Goal: Task Accomplishment & Management: Complete application form

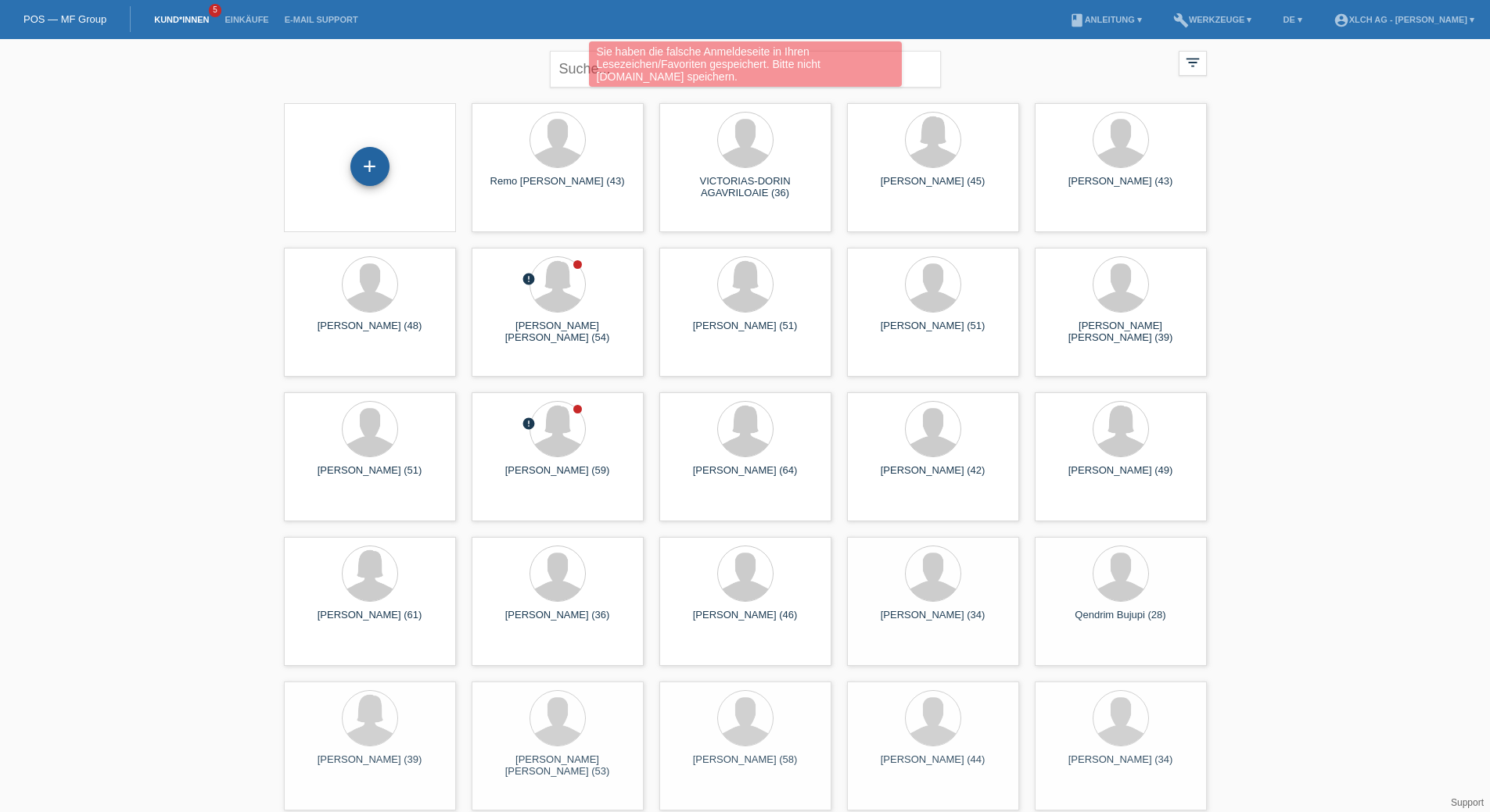
click at [387, 172] on div "+" at bounding box center [369, 166] width 39 height 39
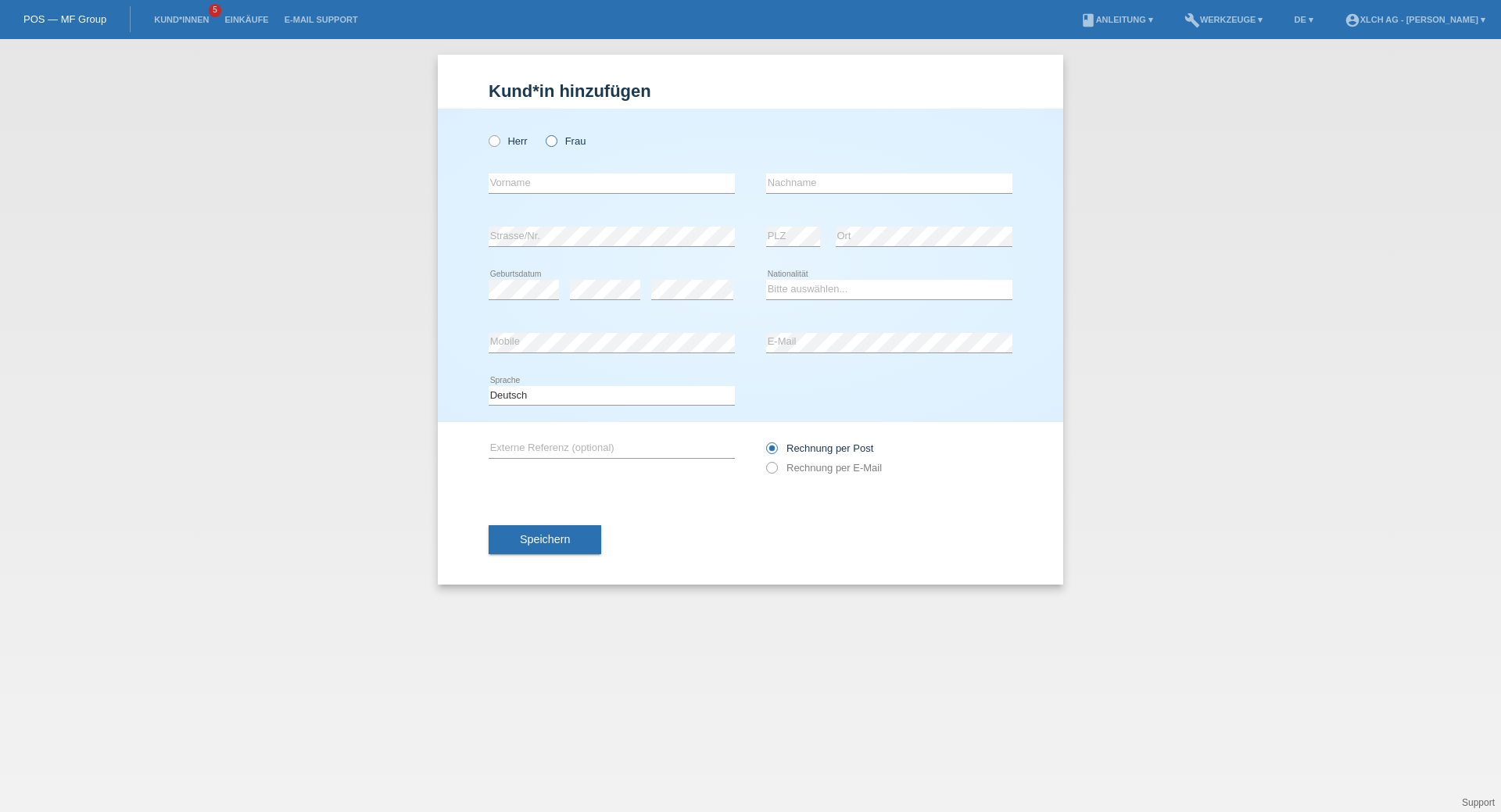
click at [543, 133] on icon at bounding box center [543, 133] width 0 height 0
click at [552, 141] on input "Frau" at bounding box center [551, 140] width 10 height 10
radio input "true"
click at [540, 172] on div "error Vorname" at bounding box center [612, 183] width 246 height 53
click at [534, 185] on input "text" at bounding box center [612, 183] width 246 height 20
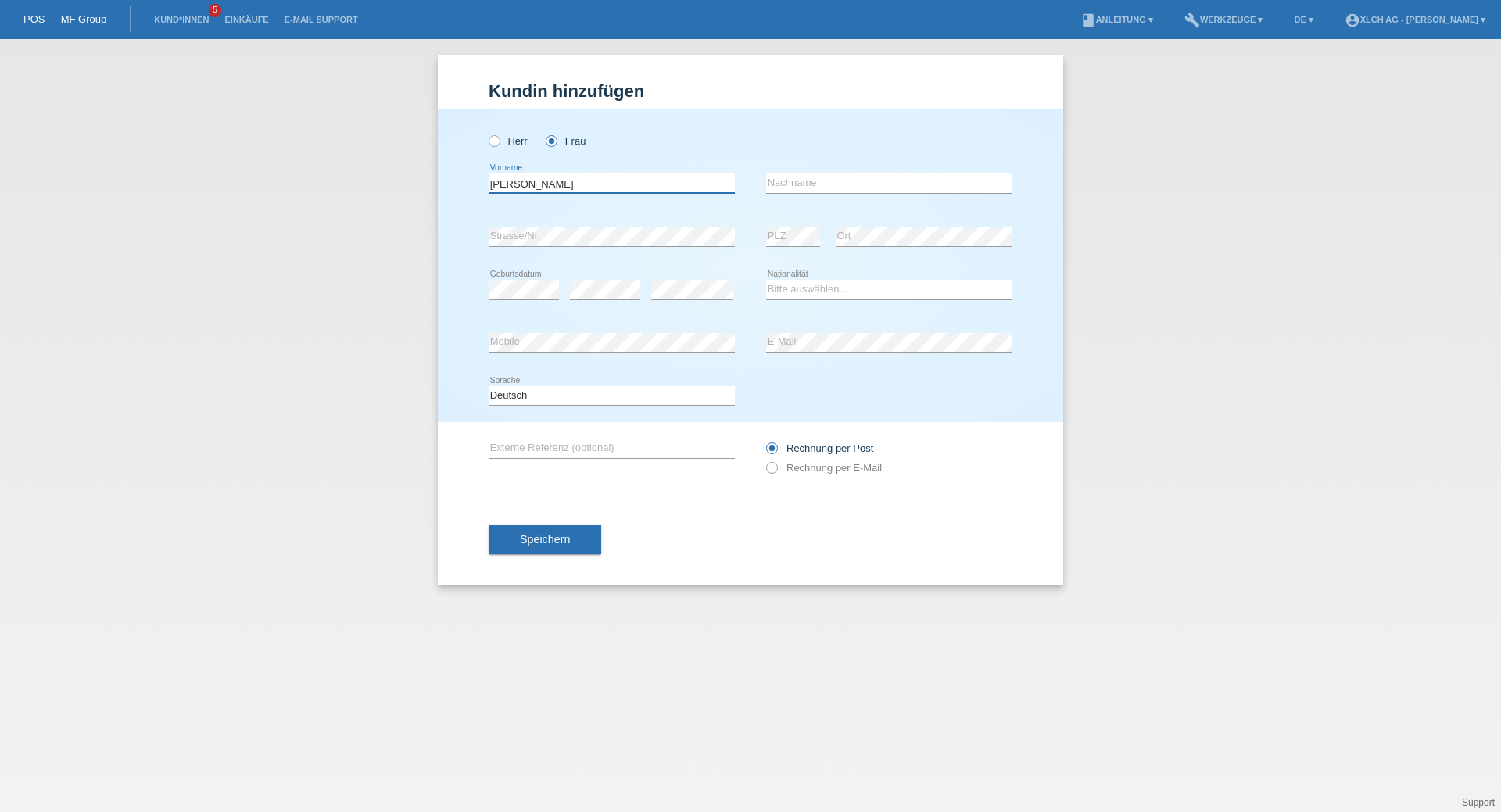
type input "[PERSON_NAME]"
type input "s"
type input "Sadiki"
click at [826, 291] on select "Bitte auswählen... Schweiz Deutschland Liechtenstein Österreich ------------ Af…" at bounding box center [889, 289] width 246 height 19
select select "CH"
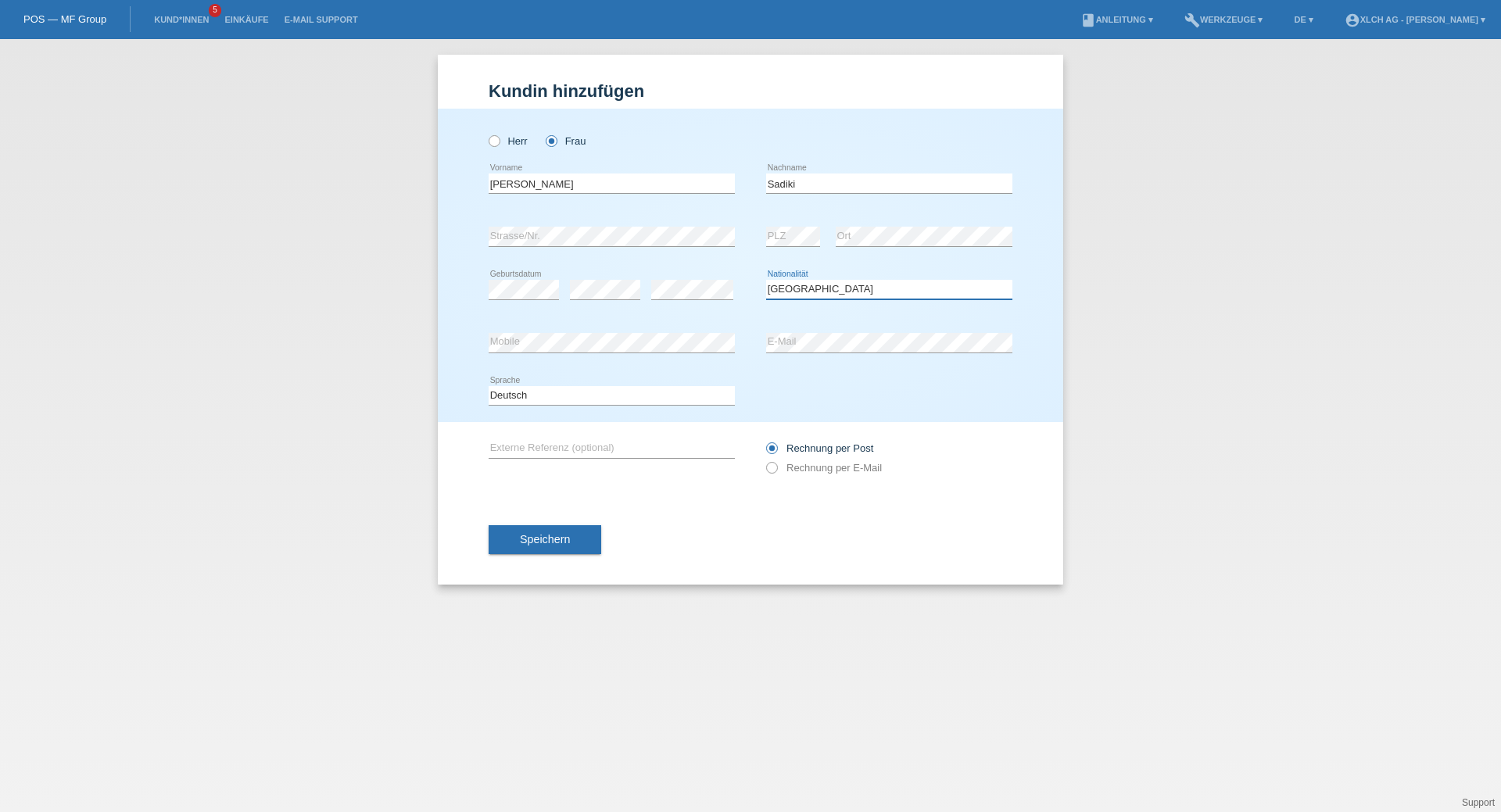
click at [766, 280] on select "Bitte auswählen... Schweiz Deutschland Liechtenstein Österreich ------------ Af…" at bounding box center [889, 289] width 246 height 19
click at [779, 468] on label "Rechnung per E-Mail" at bounding box center [824, 468] width 116 height 12
click at [776, 468] on input "Rechnung per E-Mail" at bounding box center [771, 471] width 10 height 20
radio input "true"
click at [543, 537] on span "Speichern" at bounding box center [545, 539] width 50 height 12
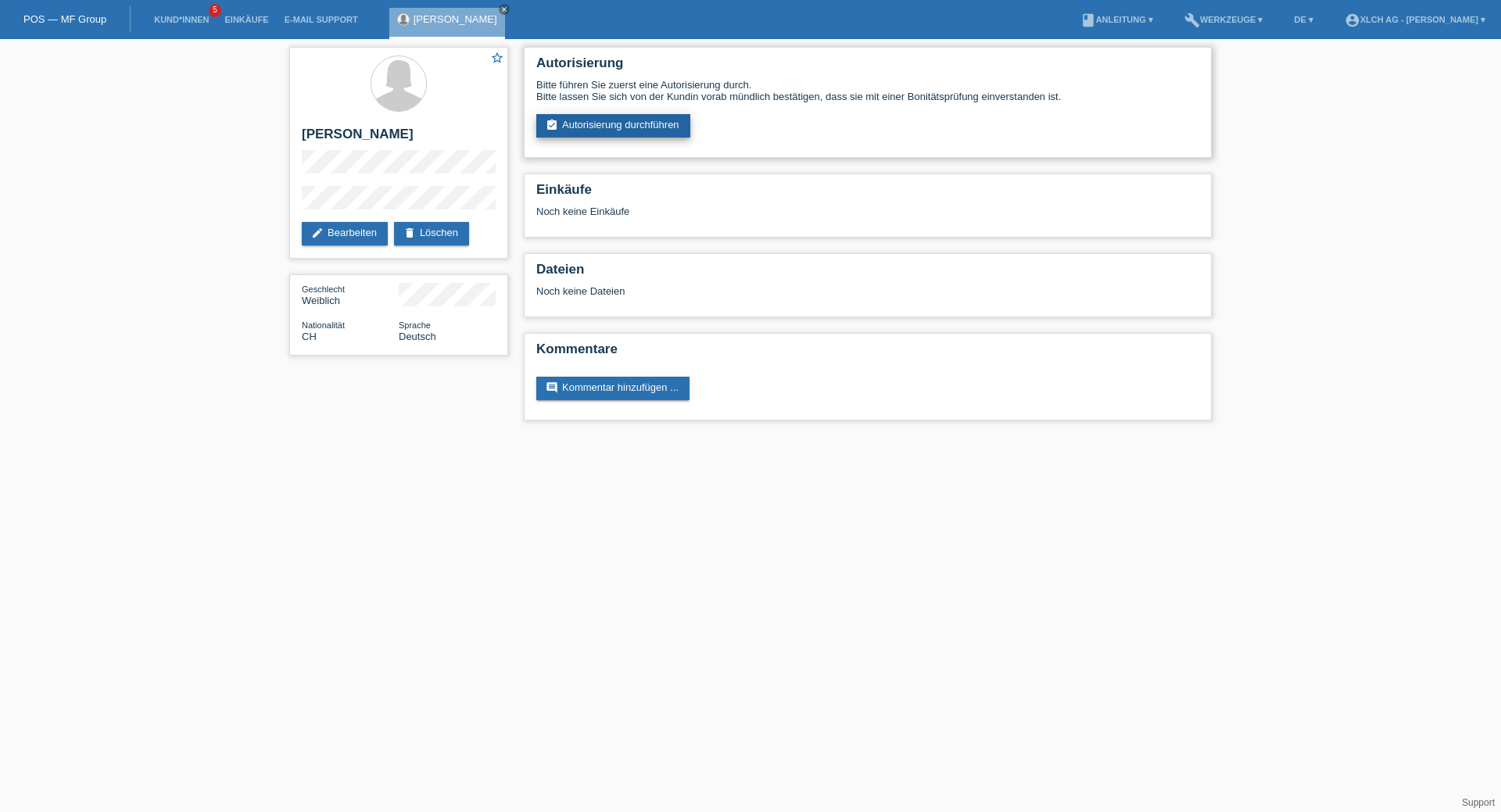
click at [595, 122] on link "assignment_turned_in Autorisierung durchführen" at bounding box center [614, 126] width 154 height 23
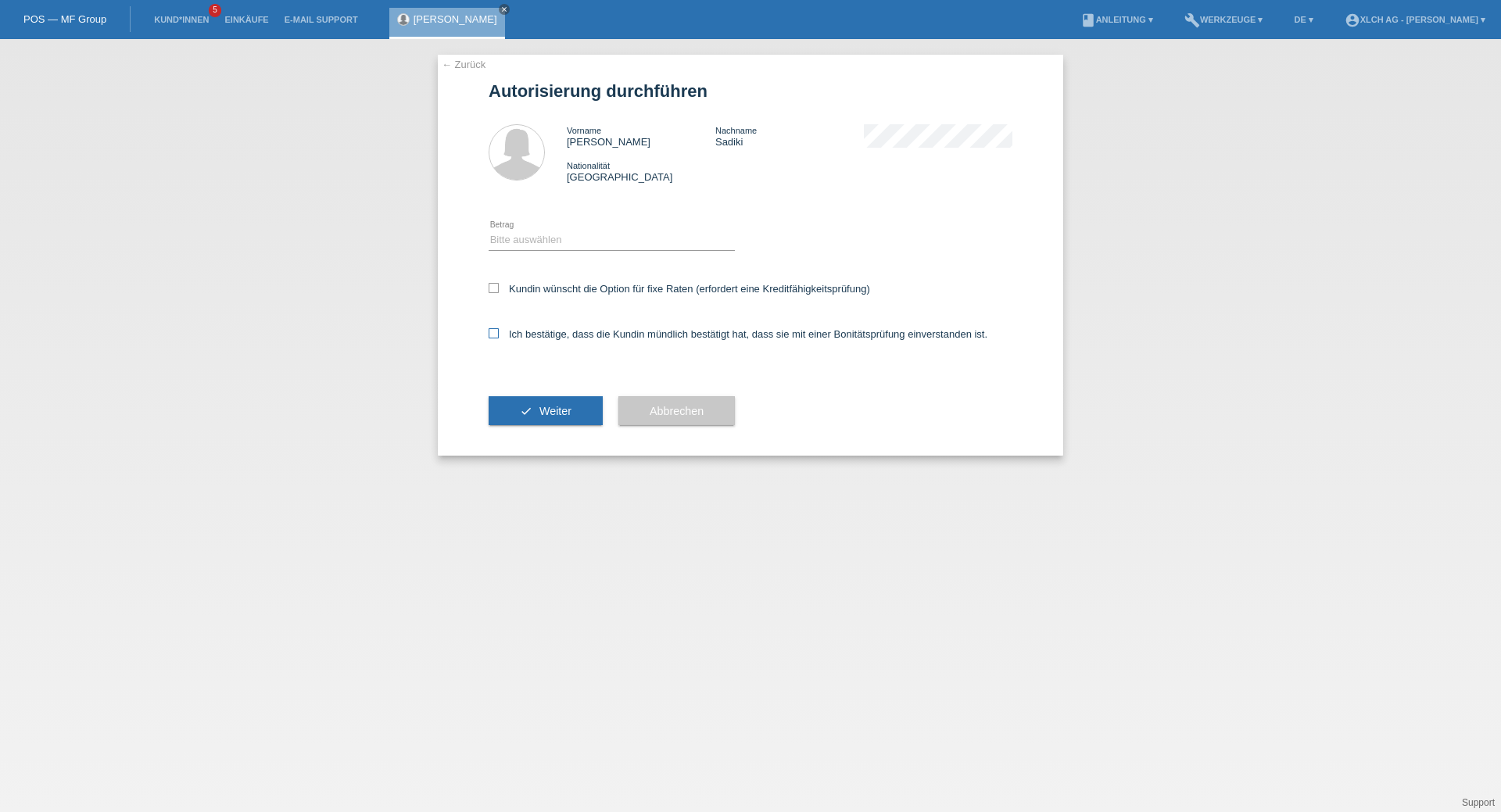
click at [492, 329] on icon at bounding box center [494, 334] width 10 height 10
click at [492, 329] on input "Ich bestätige, dass die Kundin mündlich bestätigt hat, dass sie mit einer Bonit…" at bounding box center [494, 334] width 10 height 10
checkbox input "true"
click at [635, 246] on select "Bitte auswählen CHF 1.00 - CHF 499.00 CHF 500.00 - CHF 1'999.00 CHF 2'000.00 - …" at bounding box center [612, 240] width 246 height 19
select select "3"
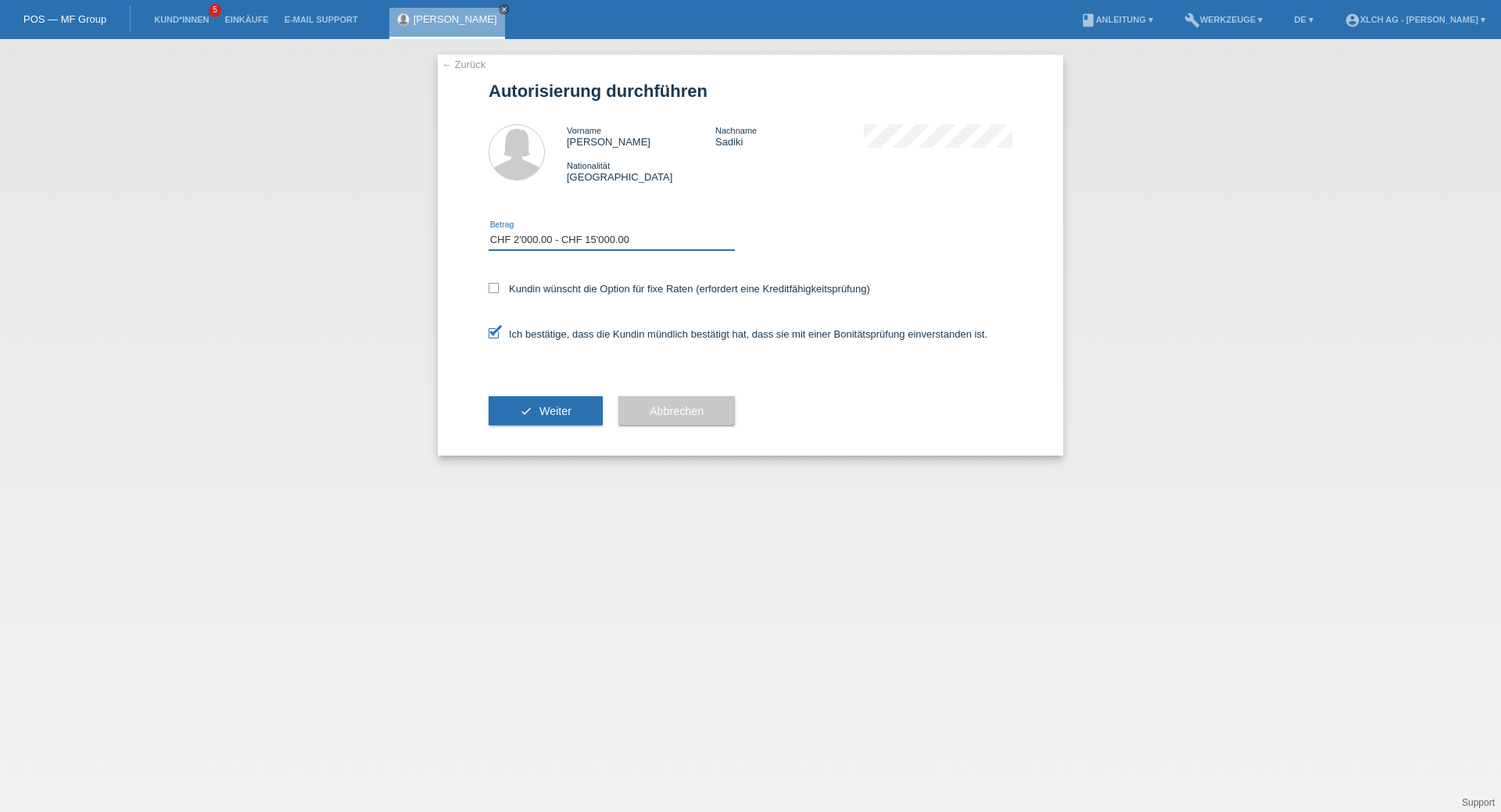
click at [489, 231] on select "Bitte auswählen CHF 1.00 - CHF 499.00 CHF 500.00 - CHF 1'999.00 CHF 2'000.00 - …" at bounding box center [612, 240] width 246 height 19
click at [569, 410] on span "Weiter" at bounding box center [556, 411] width 32 height 12
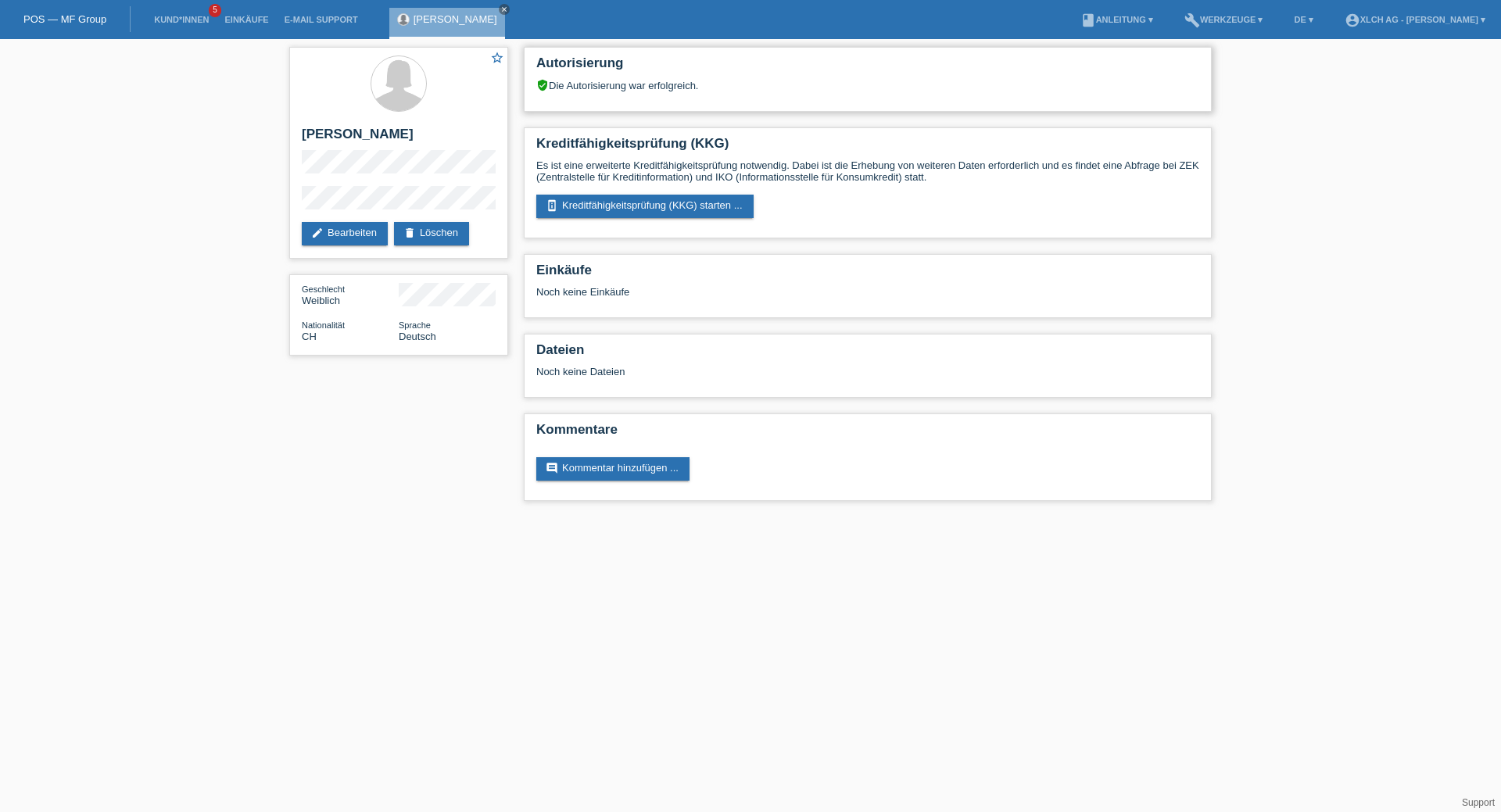
click at [658, 87] on div "verified_user Die Autorisierung war erfolgreich." at bounding box center [867, 85] width 663 height 12
click at [437, 235] on link "delete Löschen" at bounding box center [432, 233] width 75 height 23
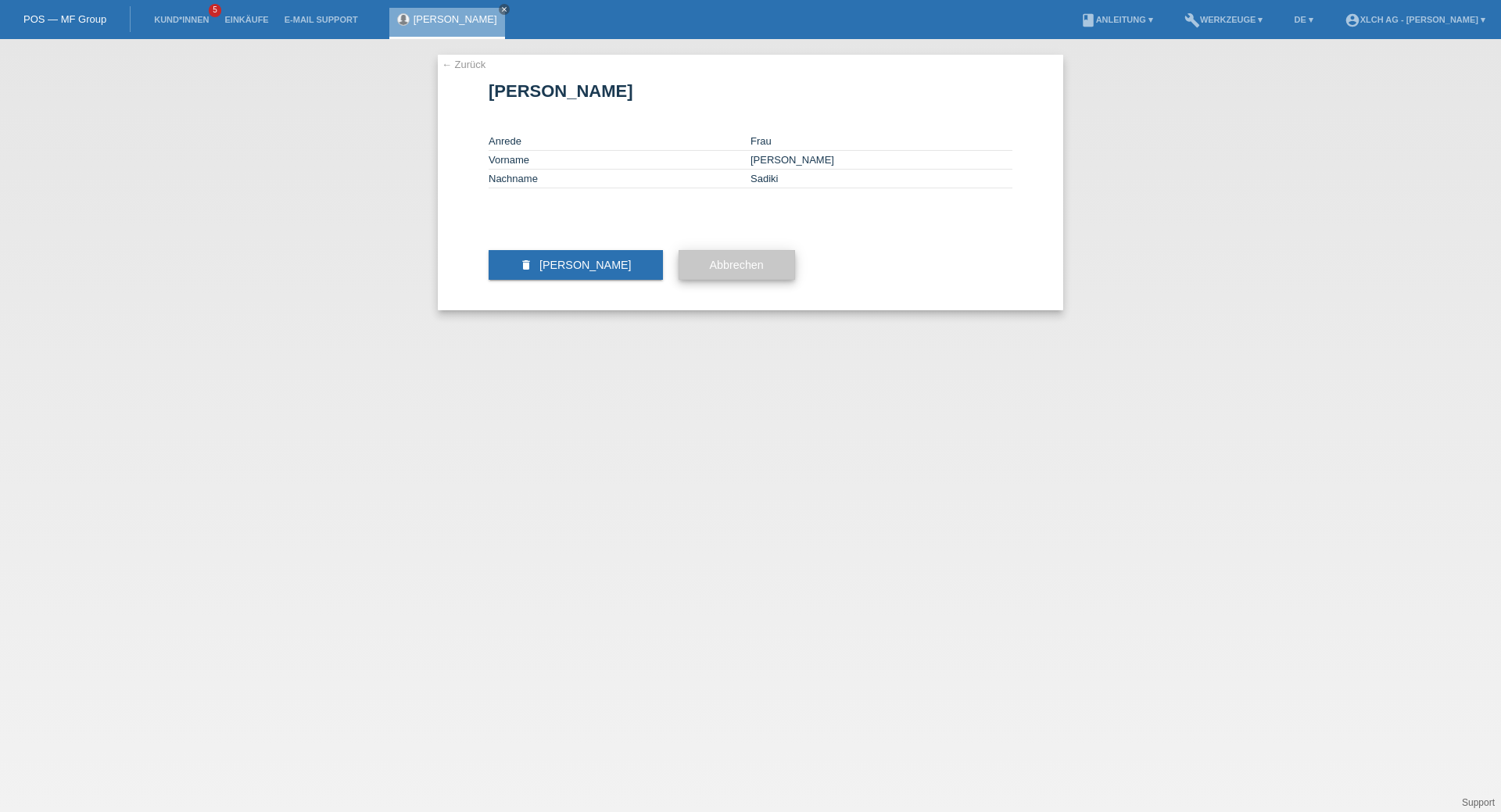
click at [686, 280] on button "Abbrechen" at bounding box center [737, 265] width 116 height 29
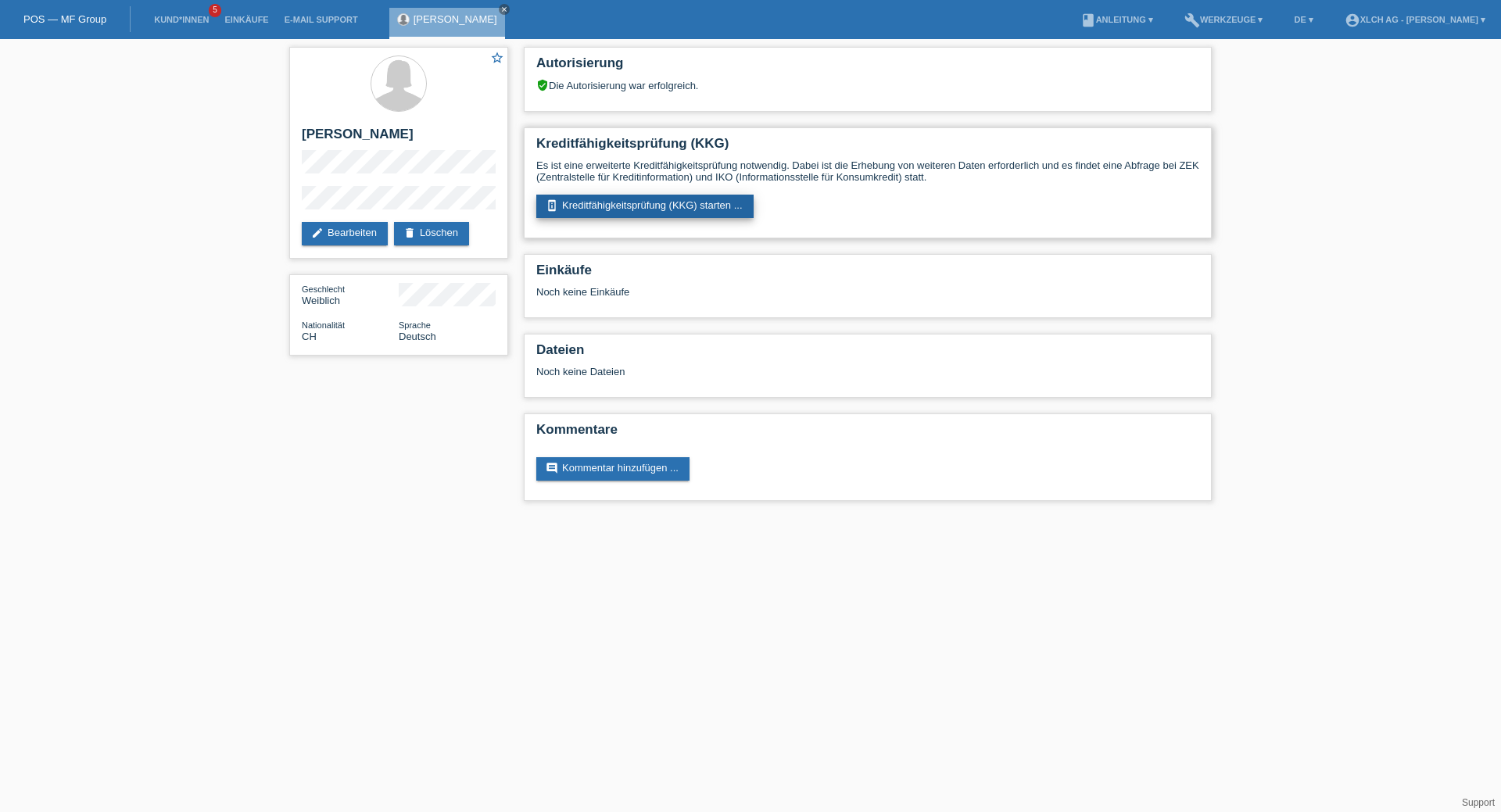
click at [627, 201] on link "perm_device_information Kreditfähigkeitsprüfung (KKG) starten ..." at bounding box center [645, 206] width 218 height 23
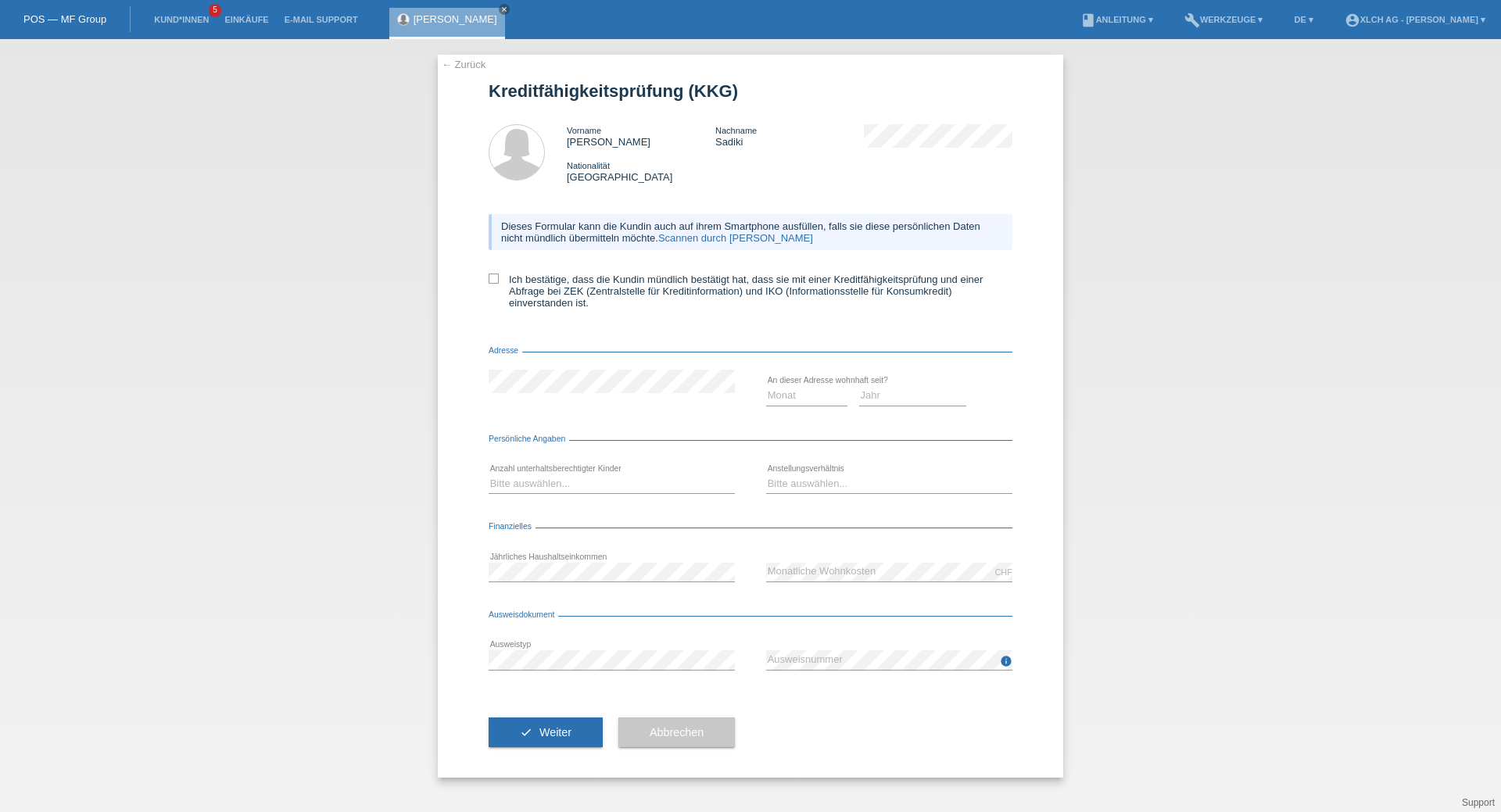
click at [664, 731] on span "Abbrechen" at bounding box center [677, 732] width 54 height 12
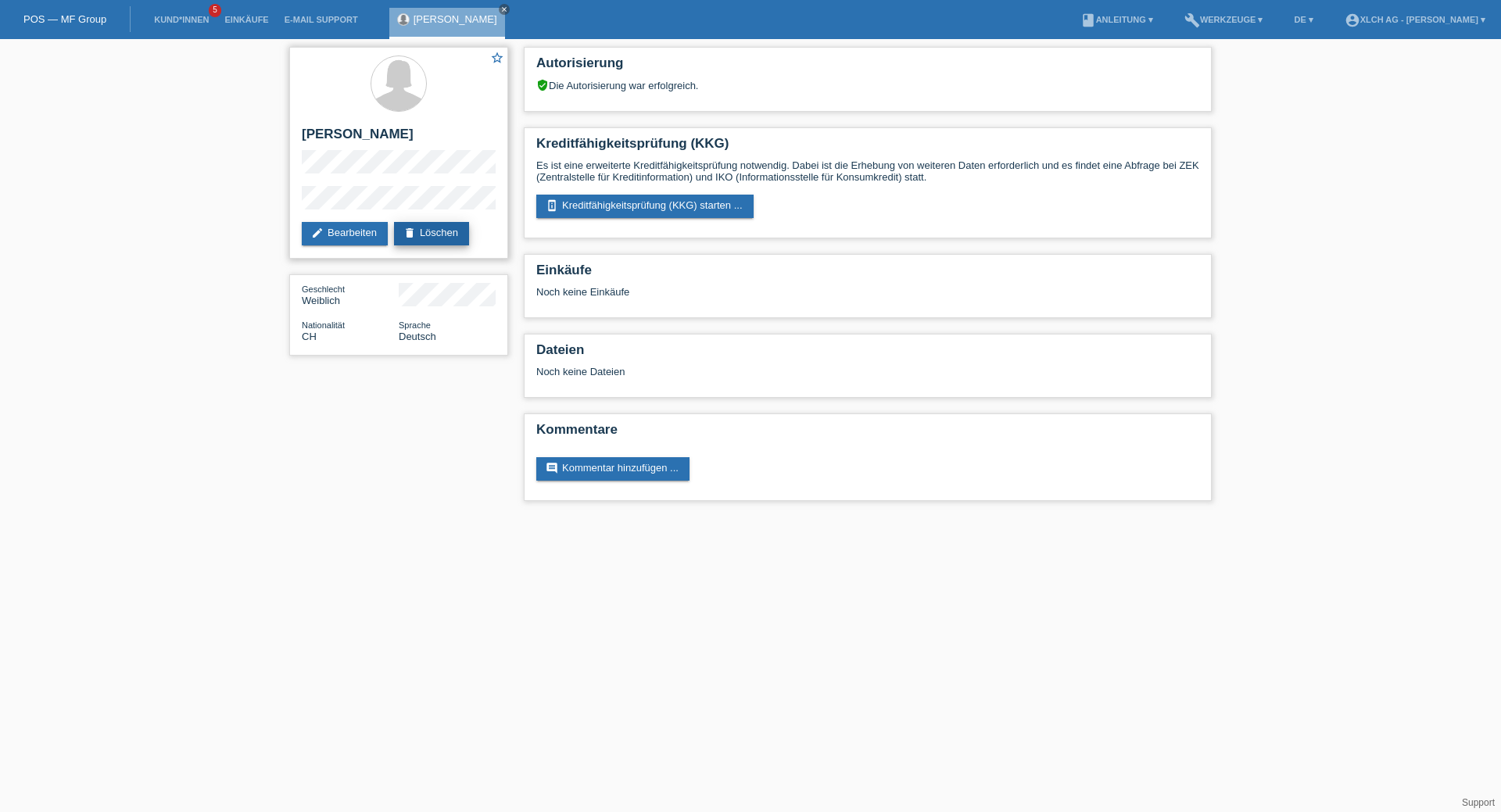
click at [451, 238] on link "delete Löschen" at bounding box center [432, 233] width 75 height 23
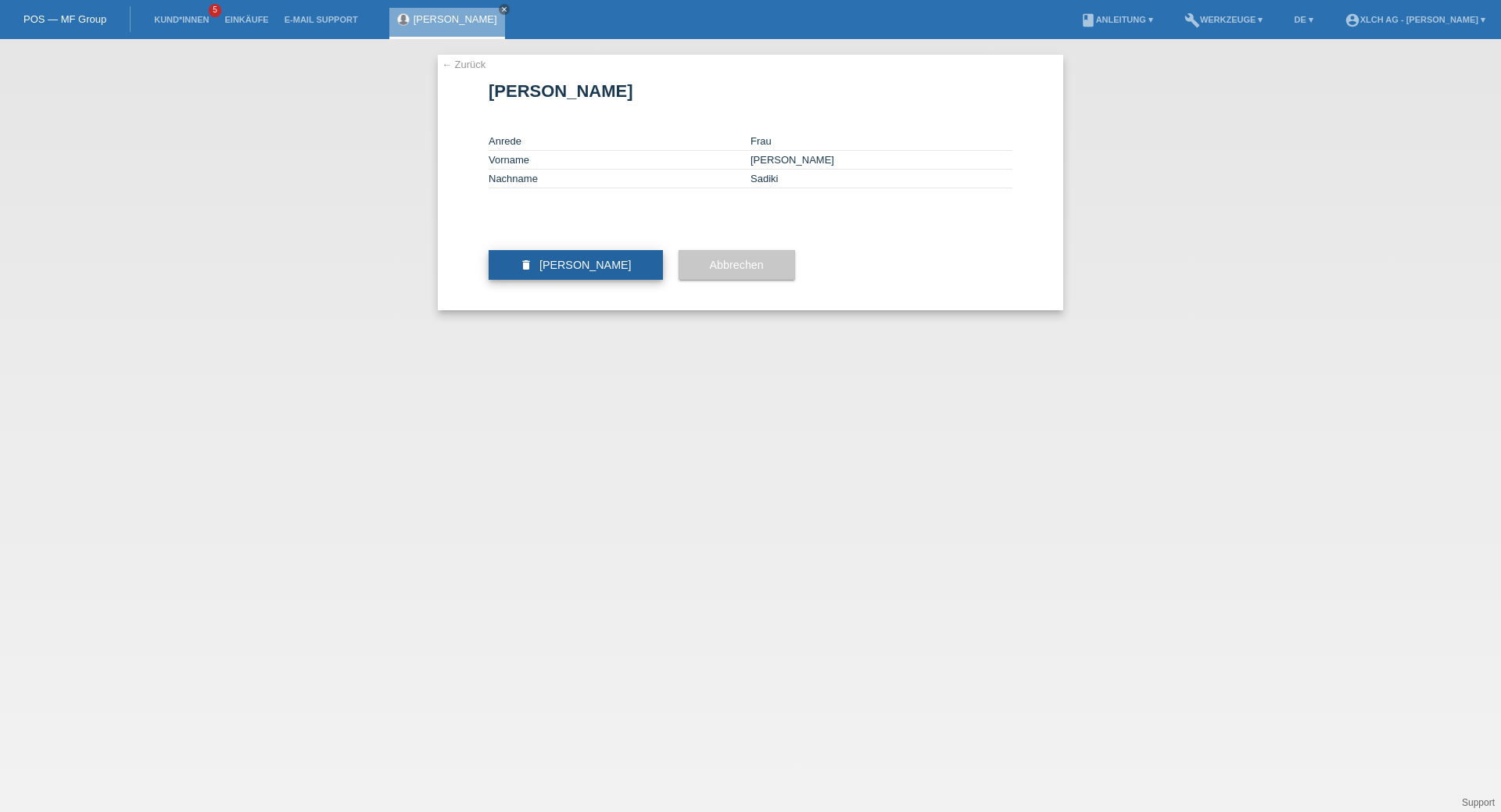
click at [553, 271] on span "[PERSON_NAME]" at bounding box center [586, 265] width 92 height 12
